Goal: Task Accomplishment & Management: Complete application form

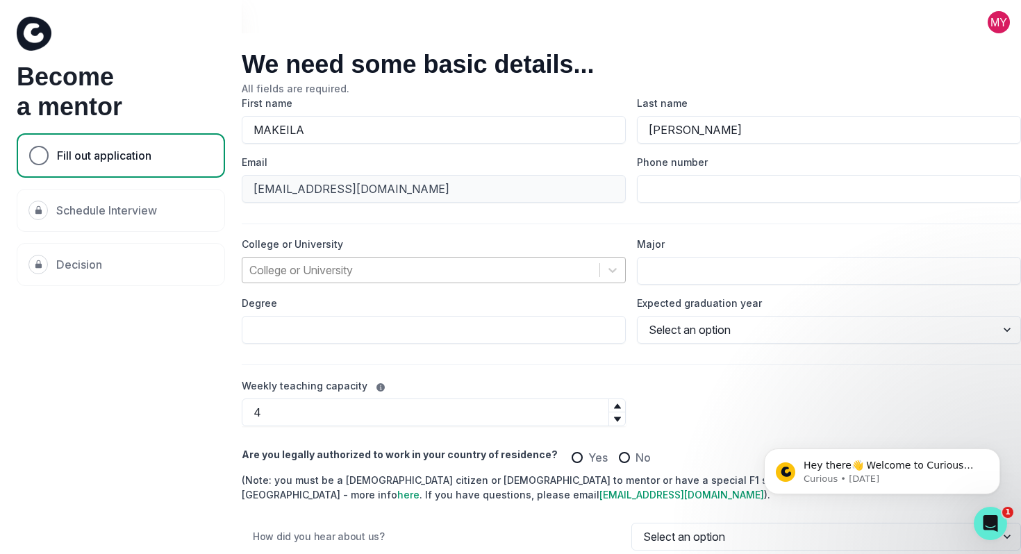
scroll to position [198, 0]
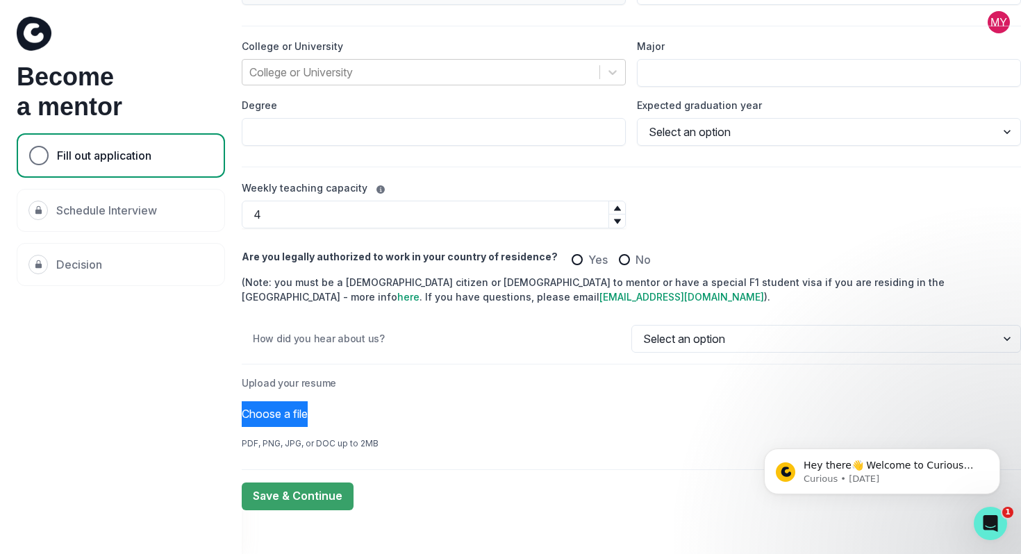
click at [113, 217] on p "Schedule Interview" at bounding box center [106, 210] width 101 height 17
click at [108, 261] on div "Decision" at bounding box center [121, 264] width 208 height 43
click at [998, 28] on button at bounding box center [999, 22] width 44 height 22
click at [914, 51] on label "Major" at bounding box center [825, 46] width 376 height 15
click at [914, 59] on input "Major" at bounding box center [829, 73] width 384 height 28
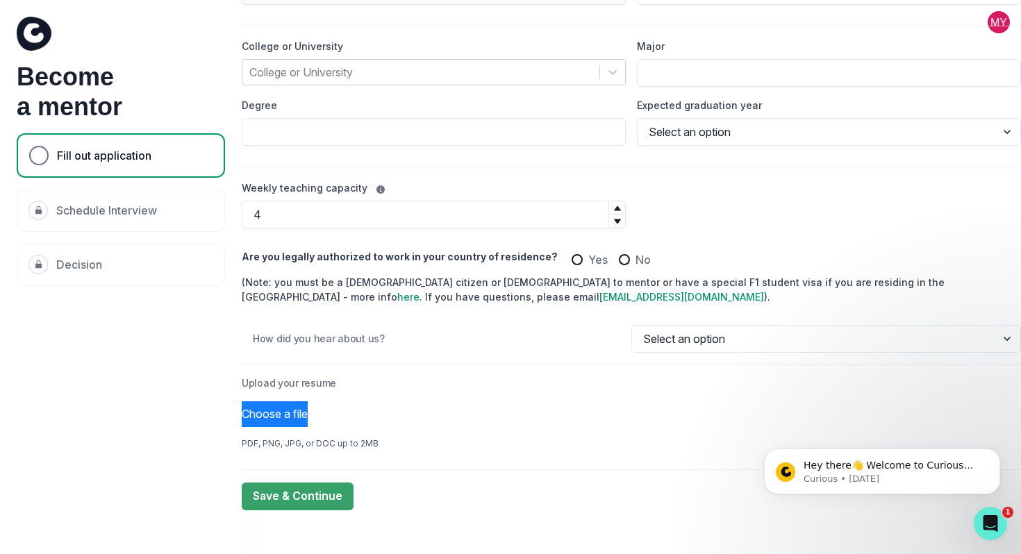
click at [1010, 17] on button at bounding box center [999, 22] width 44 height 22
click at [901, 63] on input "Major" at bounding box center [829, 73] width 384 height 28
click at [999, 12] on button at bounding box center [999, 22] width 44 height 22
click at [894, 63] on input "Major" at bounding box center [829, 73] width 384 height 28
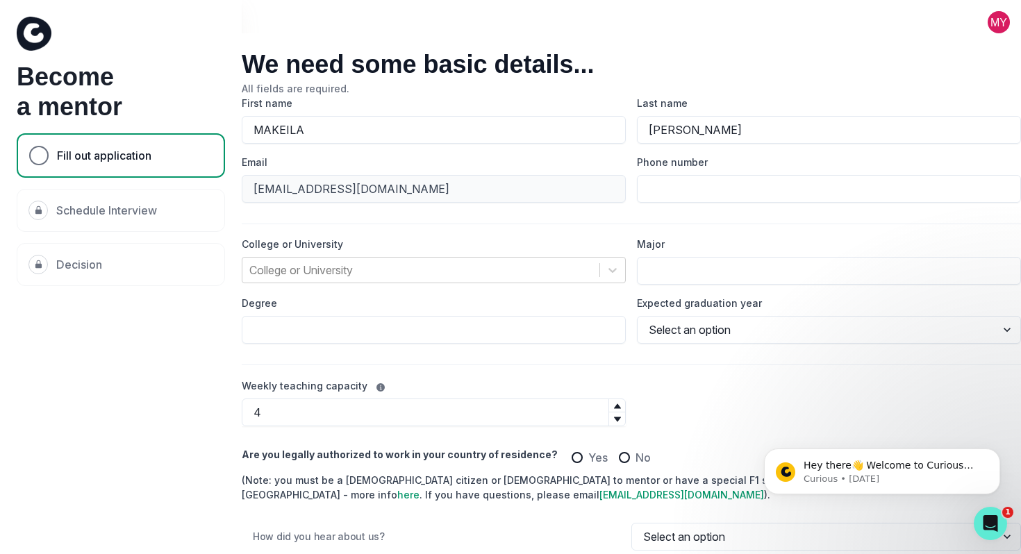
click at [1002, 22] on button at bounding box center [999, 22] width 44 height 22
click at [900, 53] on button "Log out" at bounding box center [943, 57] width 154 height 25
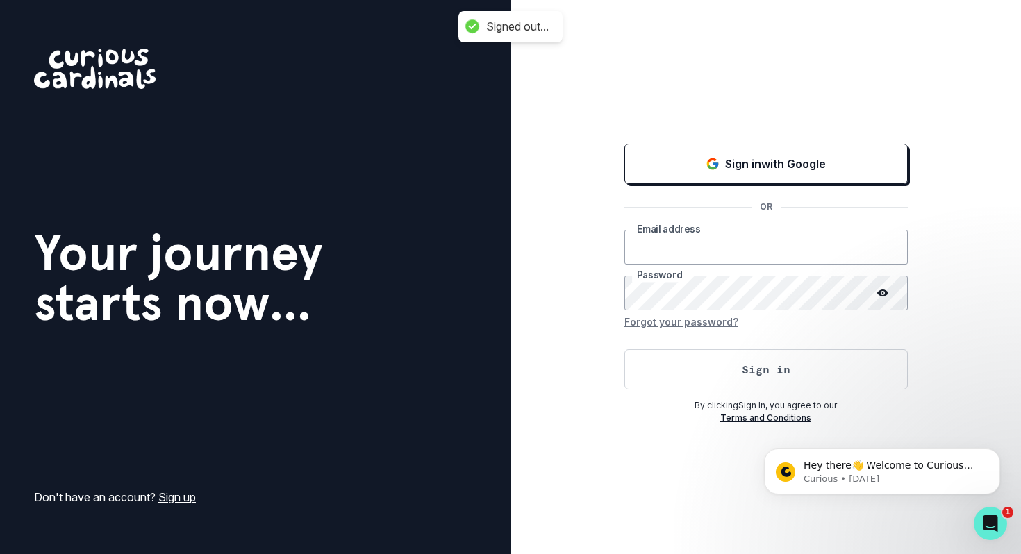
click at [693, 236] on input "email" at bounding box center [766, 247] width 283 height 35
type input "[EMAIL_ADDRESS][DOMAIN_NAME]"
click at [625, 349] on button "Sign in" at bounding box center [766, 369] width 283 height 40
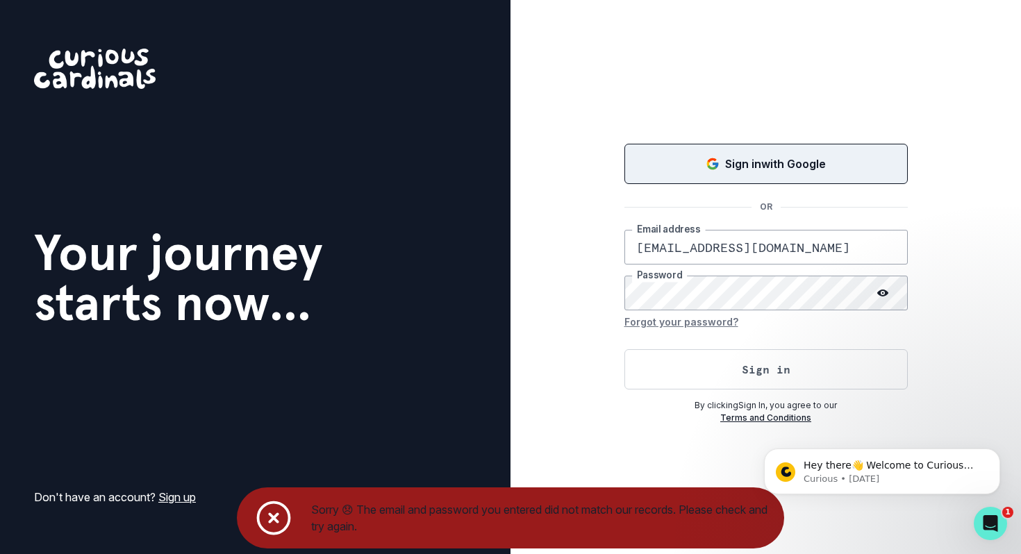
click at [814, 157] on p "Sign in with Google" at bounding box center [775, 164] width 101 height 17
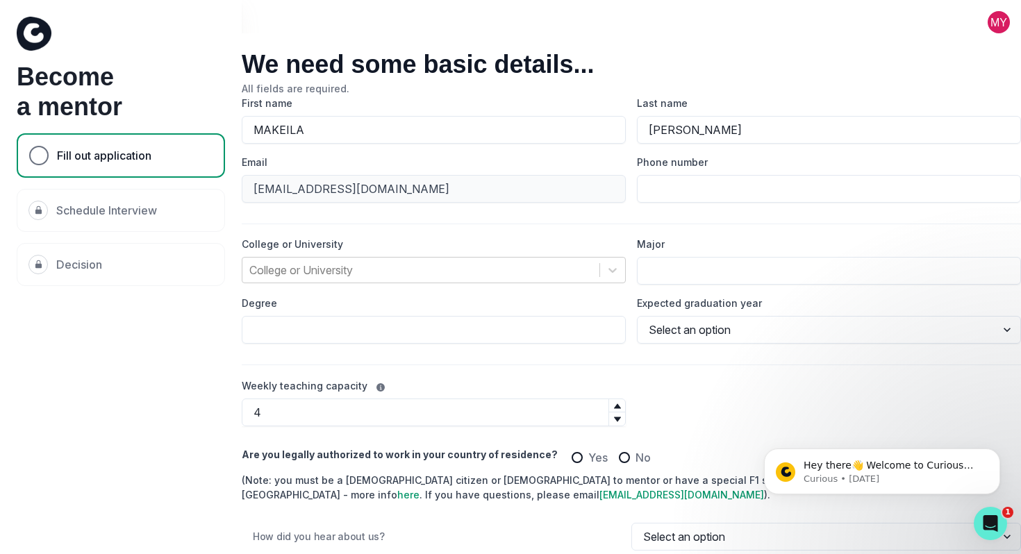
click at [991, 19] on button at bounding box center [999, 22] width 44 height 22
click at [900, 60] on button "Log out" at bounding box center [943, 57] width 154 height 25
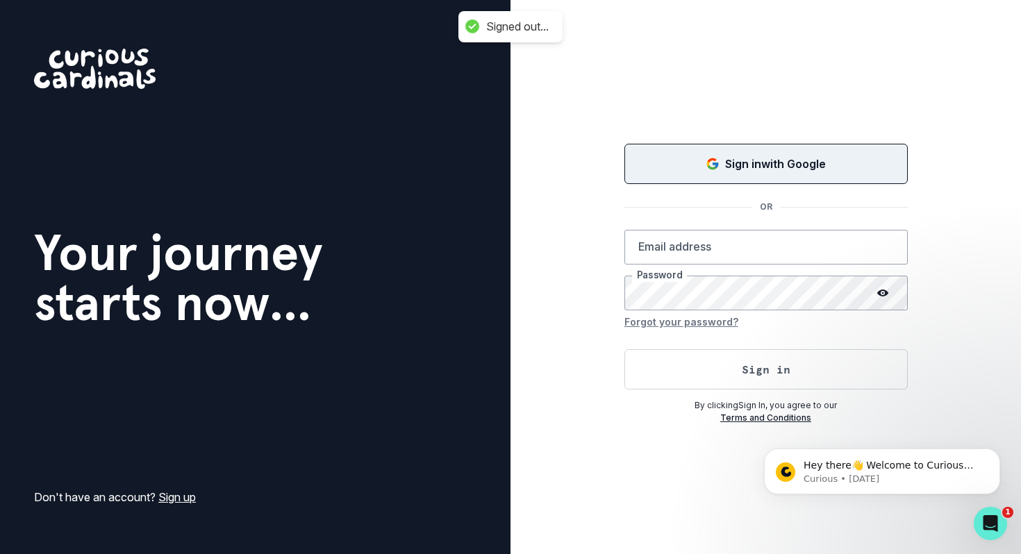
click at [814, 162] on p "Sign in with Google" at bounding box center [775, 164] width 101 height 17
